Goal: Find specific page/section: Find specific page/section

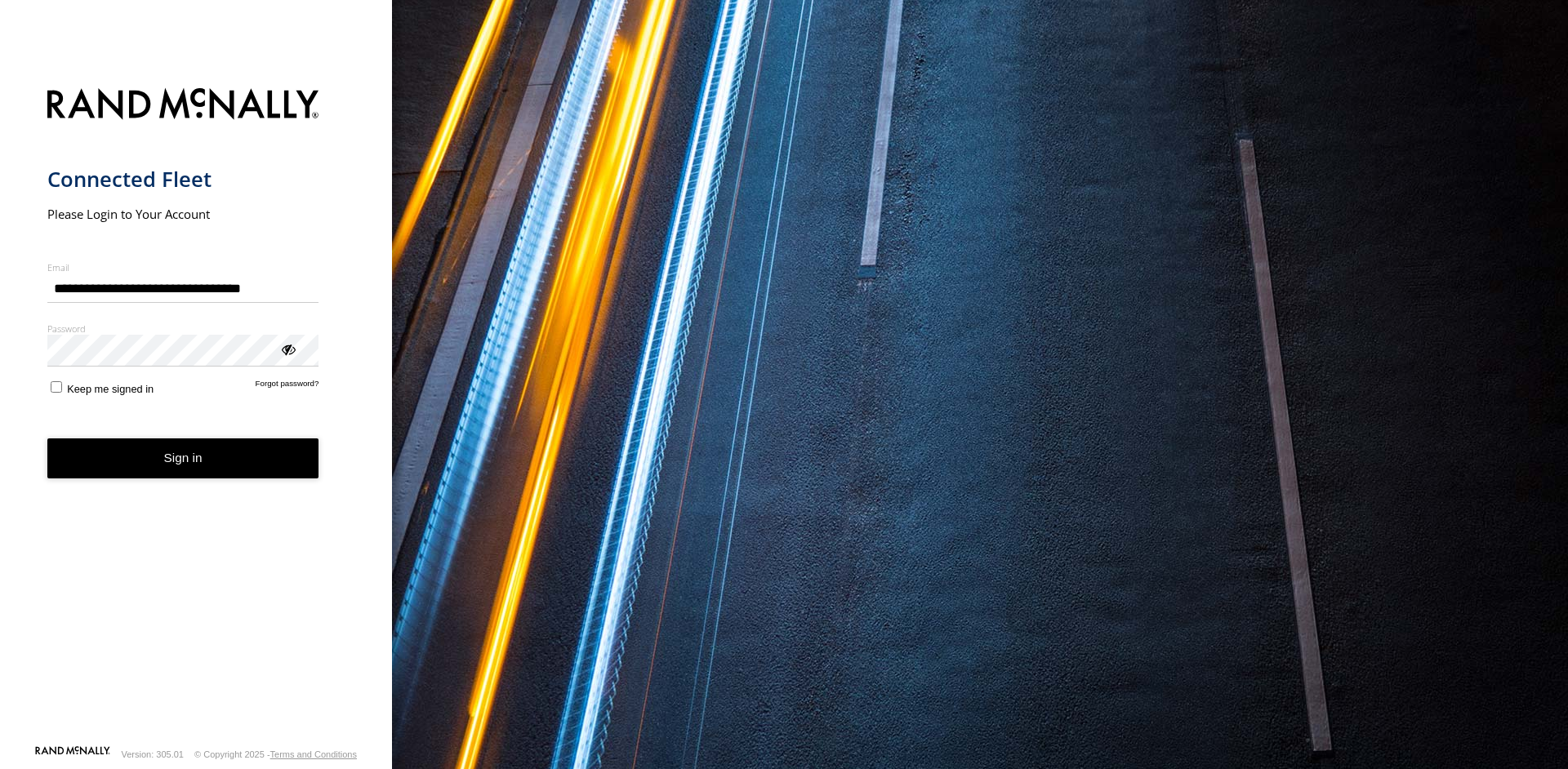
type input "**********"
click at [158, 465] on button "Sign in" at bounding box center [183, 458] width 271 height 40
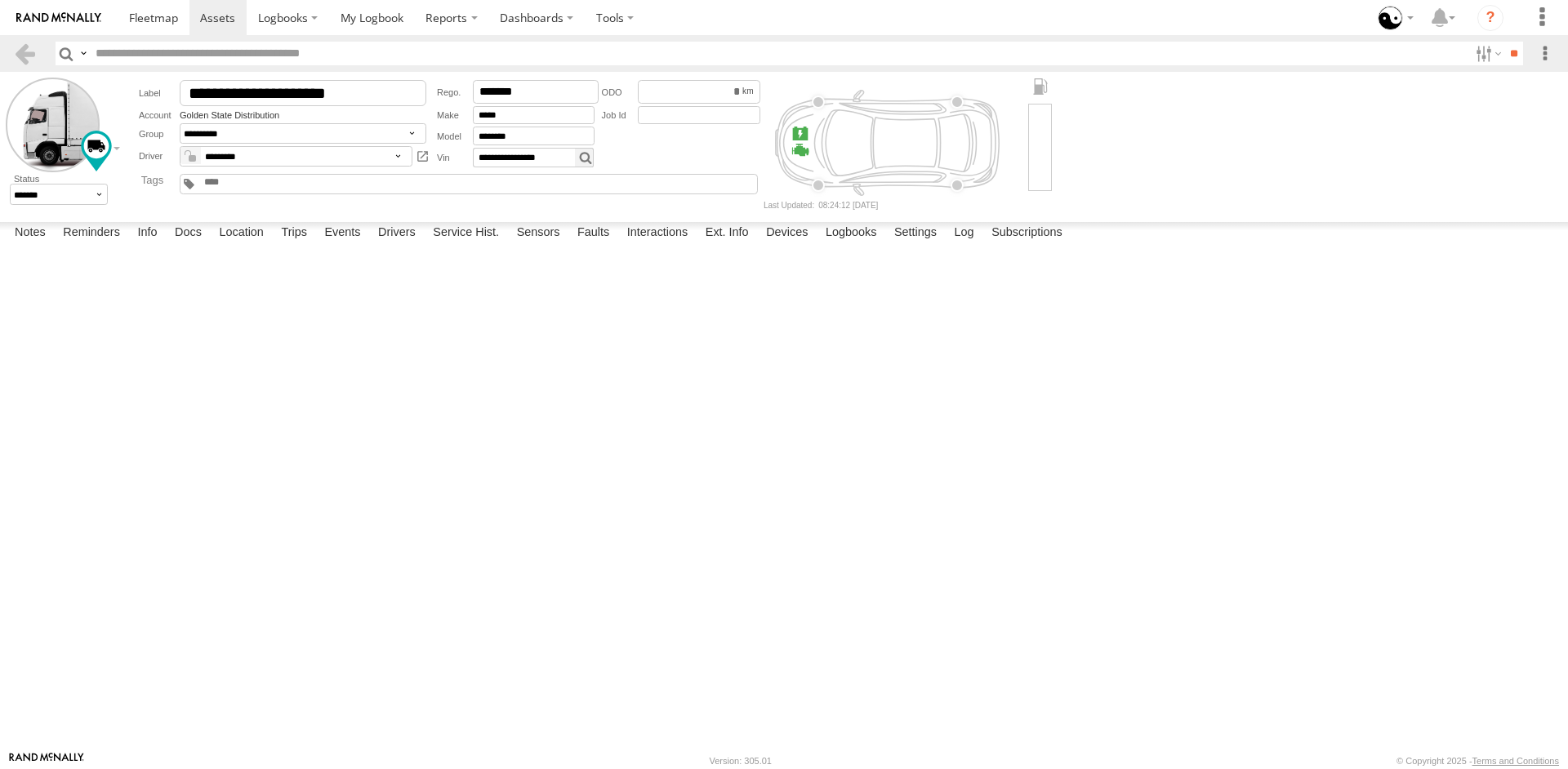
drag, startPoint x: 310, startPoint y: 586, endPoint x: 278, endPoint y: 584, distance: 32.1
click at [0, 0] on div "33624590" at bounding box center [0, 0] width 0 height 0
click at [906, 245] on label "Settings" at bounding box center [916, 233] width 59 height 23
click at [743, 245] on label "Ext. Info" at bounding box center [727, 233] width 60 height 23
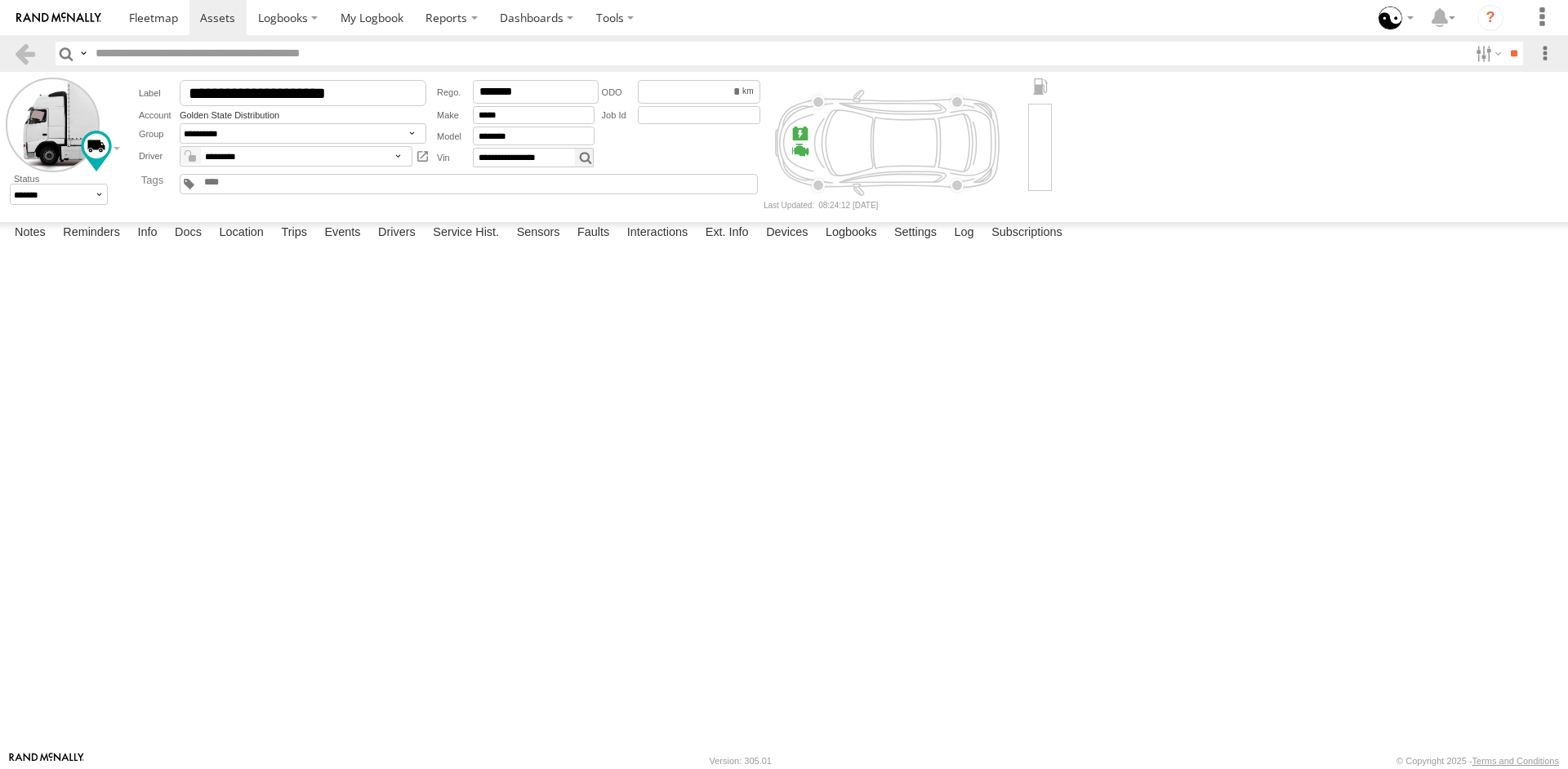
scroll to position [152, 0]
click at [783, 245] on label "Devices" at bounding box center [786, 233] width 58 height 23
click at [723, 245] on label "Ext. Info" at bounding box center [727, 233] width 60 height 23
click at [902, 245] on label "Settings" at bounding box center [916, 233] width 59 height 23
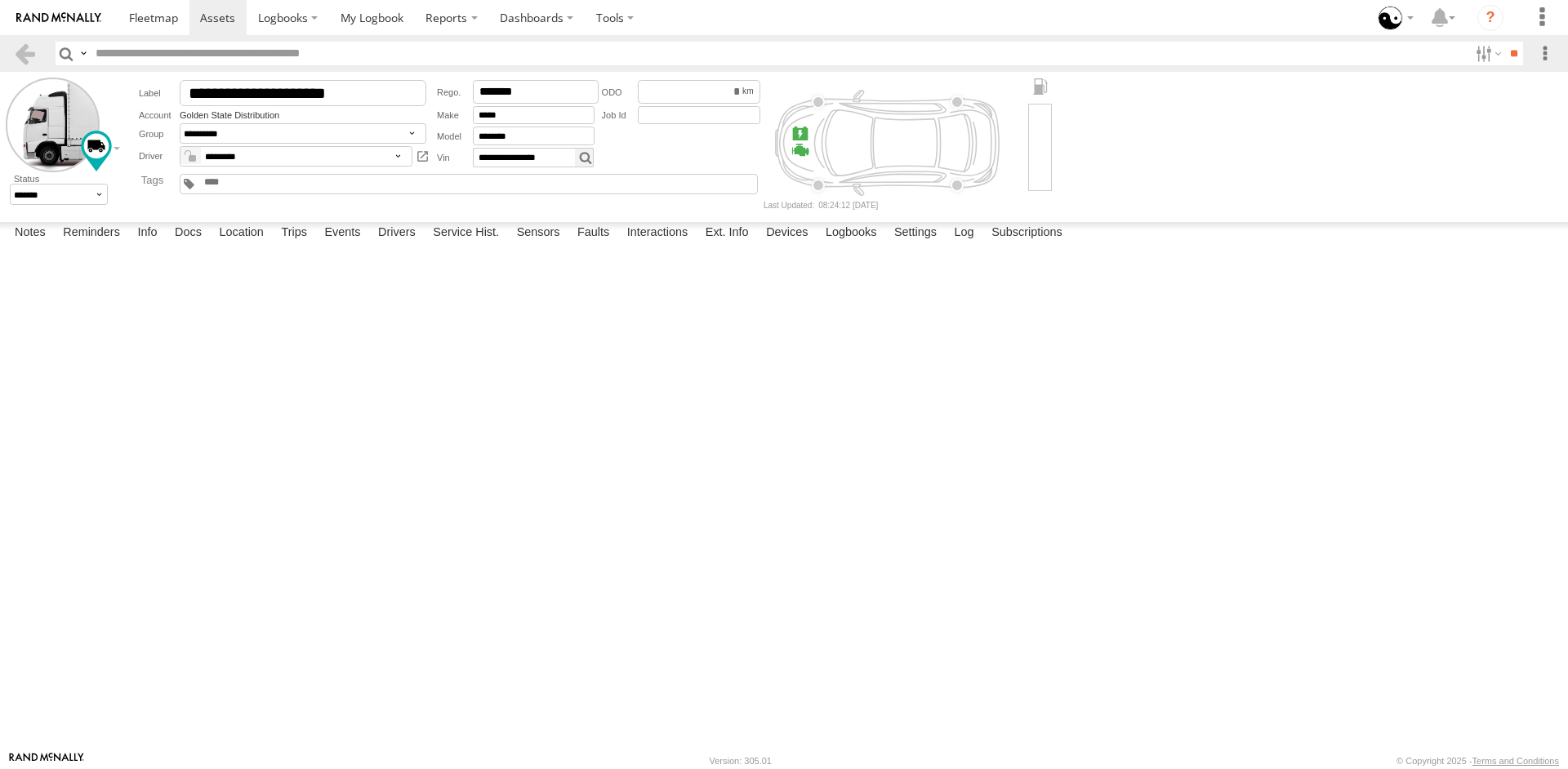
scroll to position [611, 0]
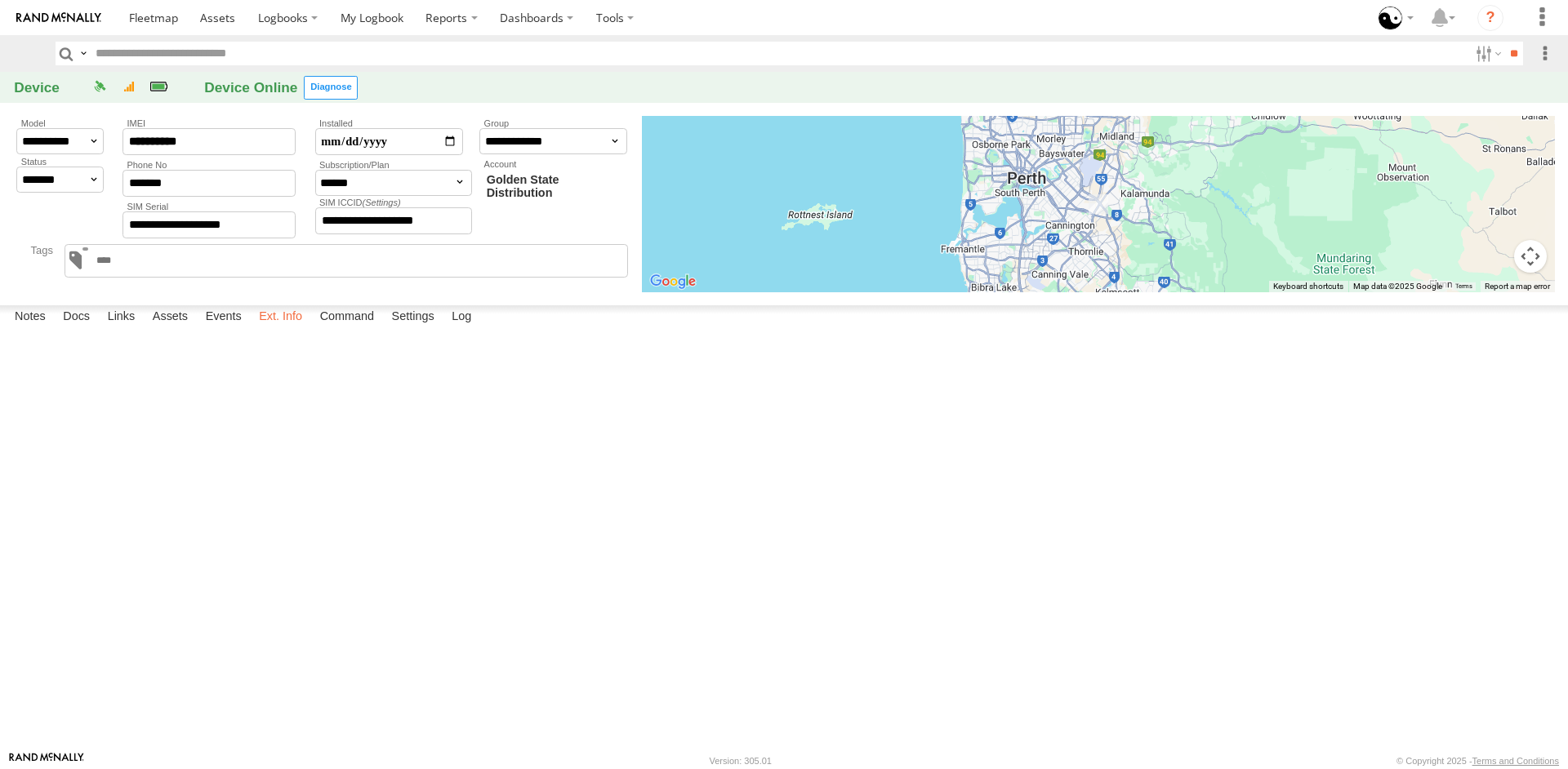
click at [272, 328] on label "Ext. Info" at bounding box center [280, 316] width 60 height 23
